Goal: Task Accomplishment & Management: Manage account settings

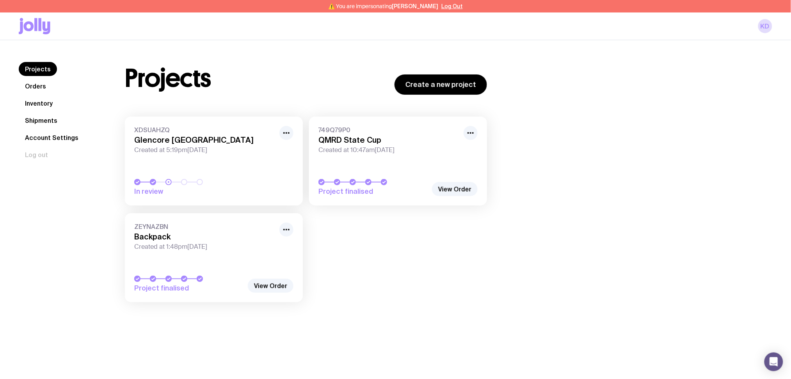
click at [290, 134] on icon "button" at bounding box center [286, 132] width 9 height 9
click at [268, 158] on button "Rename" at bounding box center [268, 162] width 37 height 8
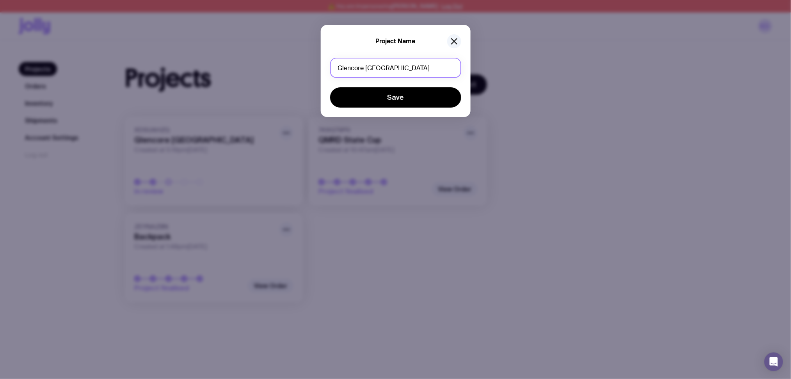
click at [366, 65] on input "Glencore Australia" at bounding box center [395, 68] width 131 height 20
type input "Years of Service Samples"
click at [365, 96] on button "Save" at bounding box center [395, 97] width 131 height 20
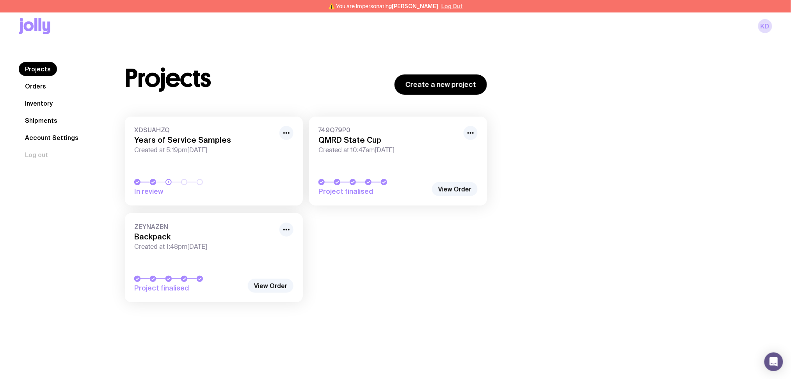
click at [447, 7] on button "Log Out" at bounding box center [451, 6] width 21 height 6
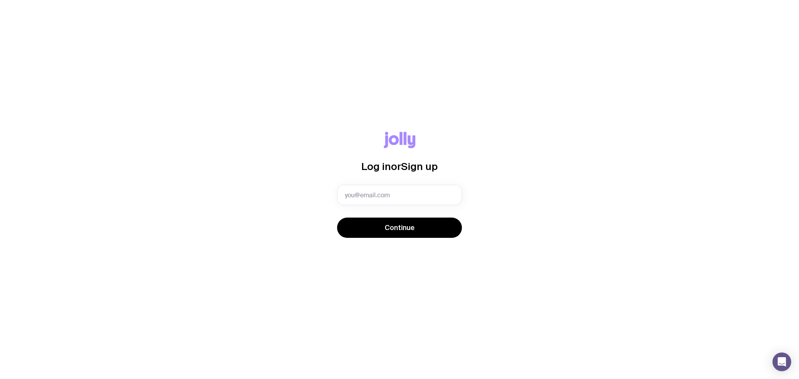
click at [273, 82] on div "Log in or Sign up Continue" at bounding box center [399, 189] width 799 height 379
